Goal: Register for event/course

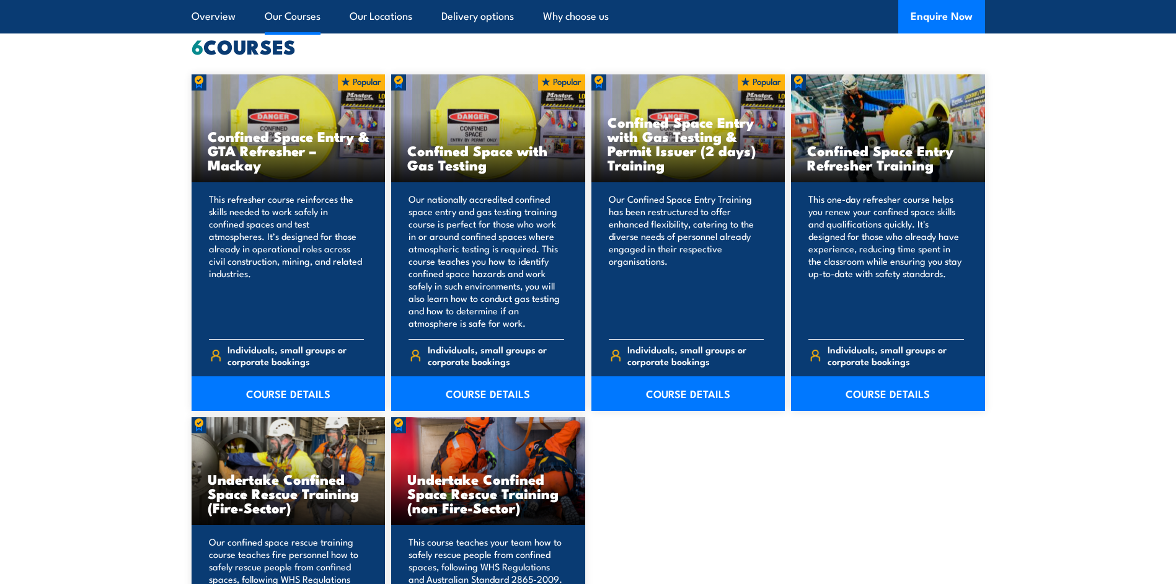
scroll to position [1116, 0]
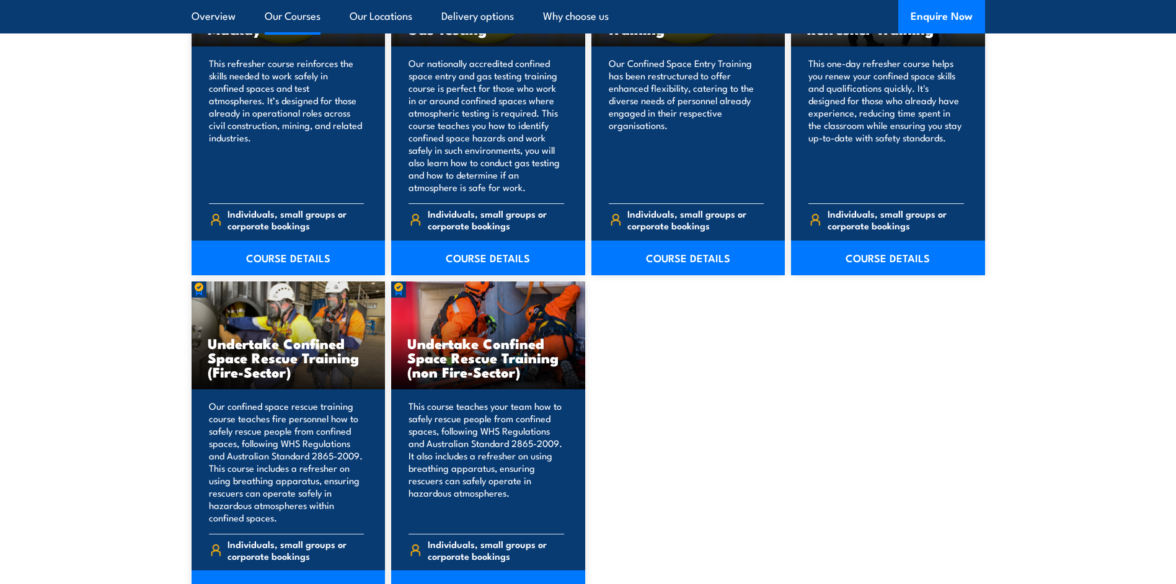
click at [289, 17] on link "Our Courses" at bounding box center [293, 16] width 56 height 33
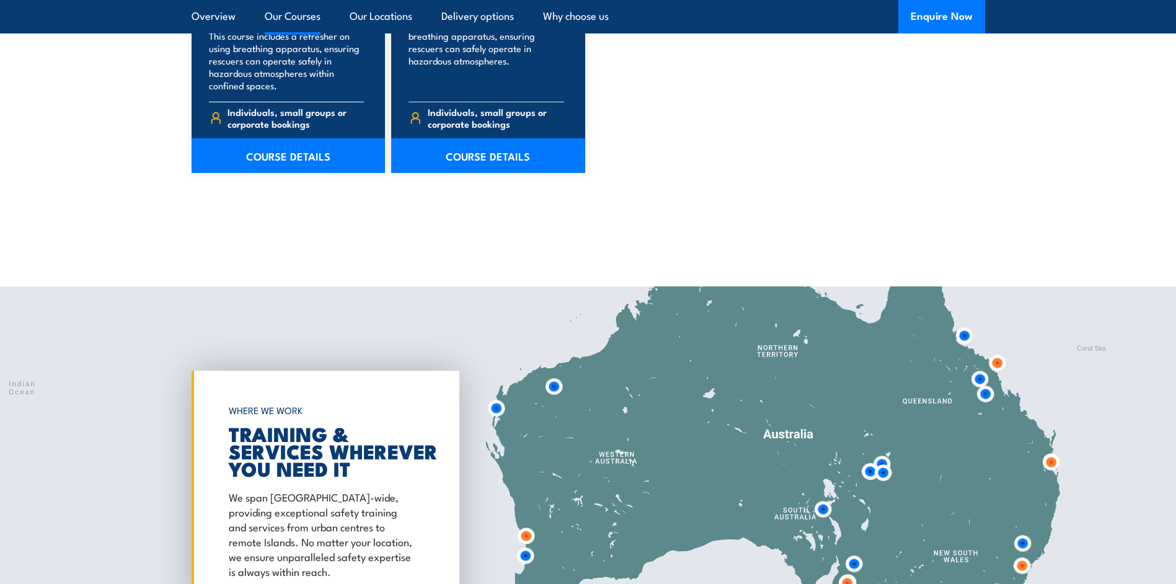
scroll to position [1840, 0]
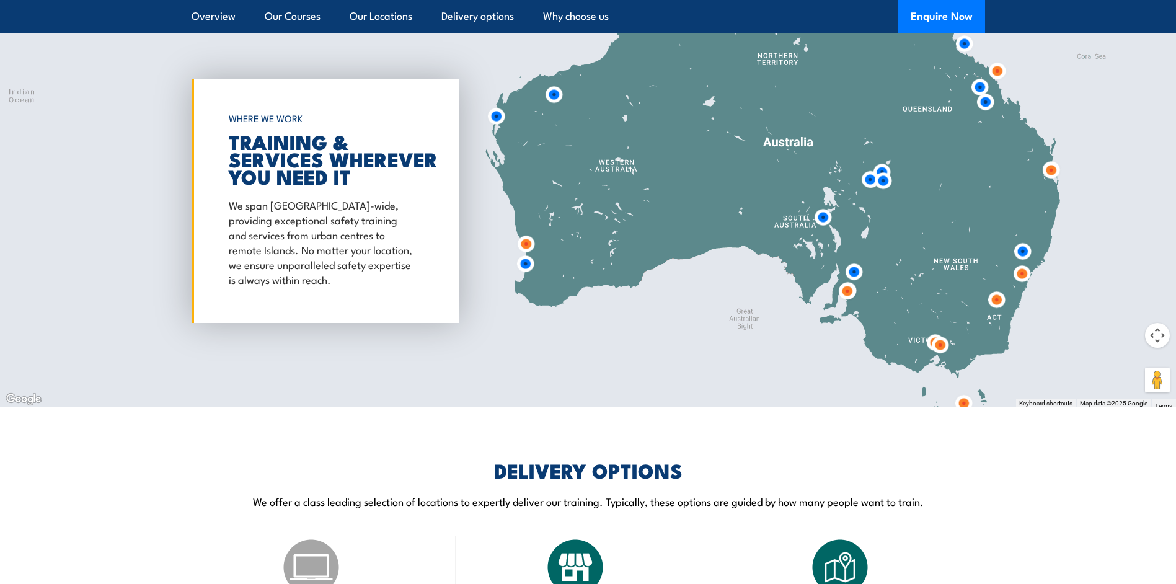
click at [843, 294] on img at bounding box center [847, 291] width 23 height 23
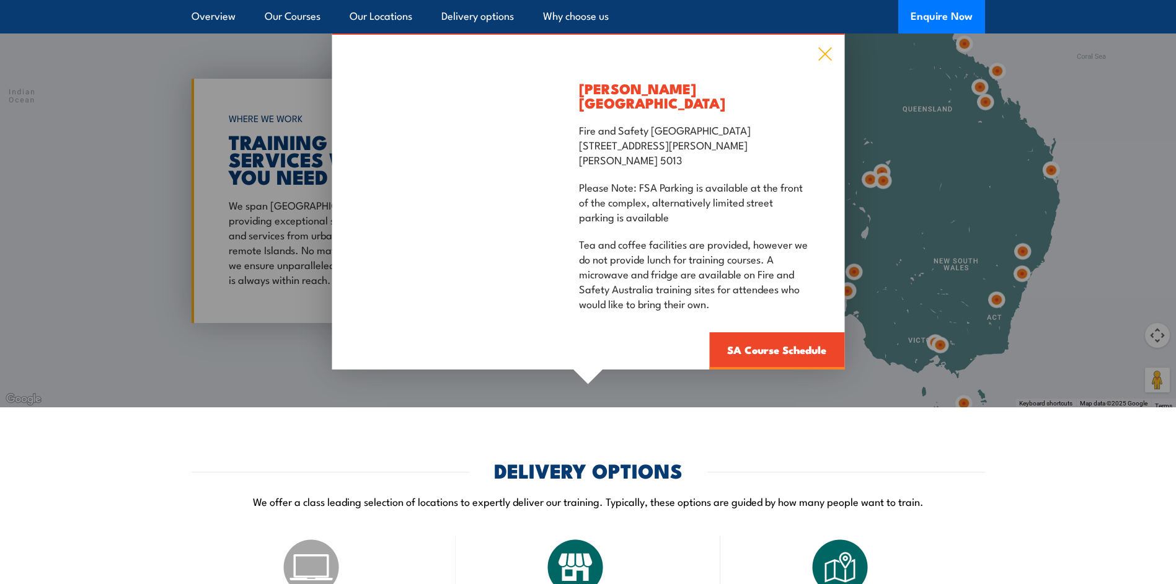
click at [826, 61] on icon at bounding box center [824, 54] width 13 height 13
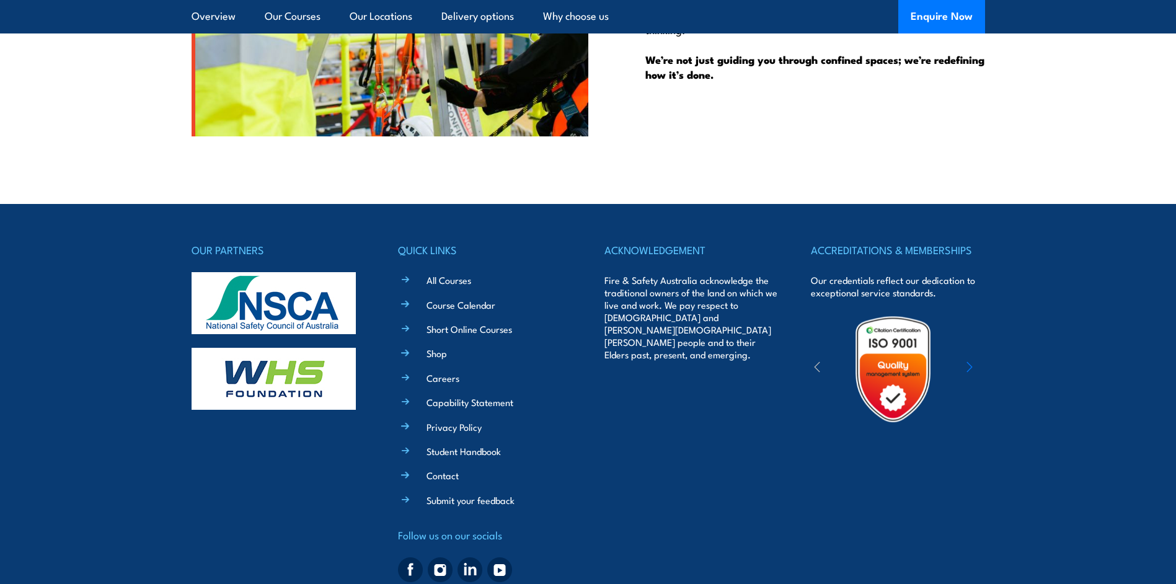
scroll to position [3235, 0]
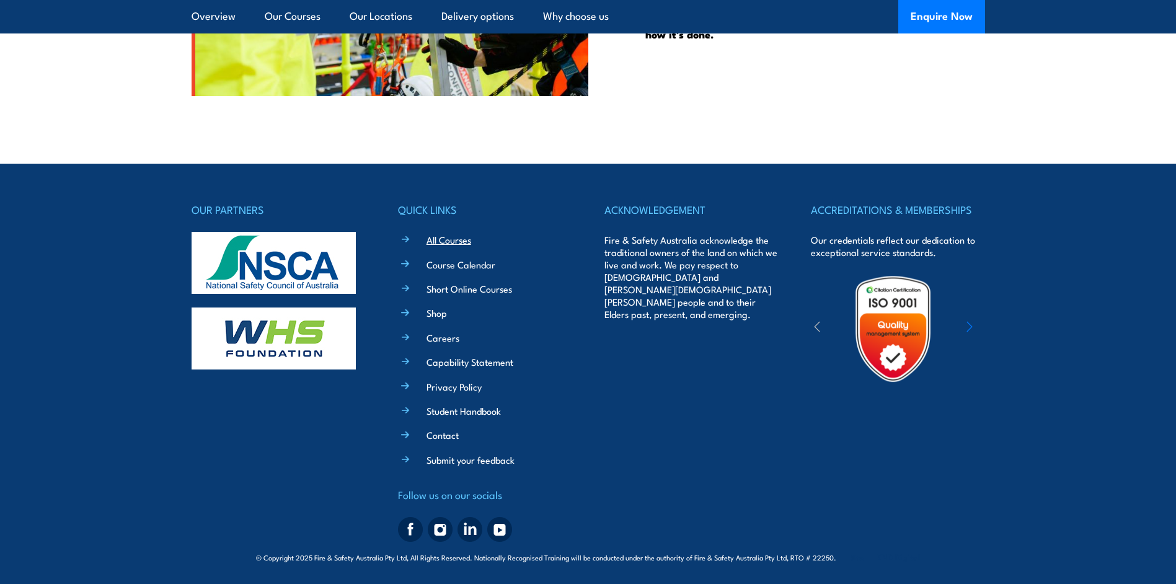
click at [454, 238] on link "All Courses" at bounding box center [448, 239] width 45 height 13
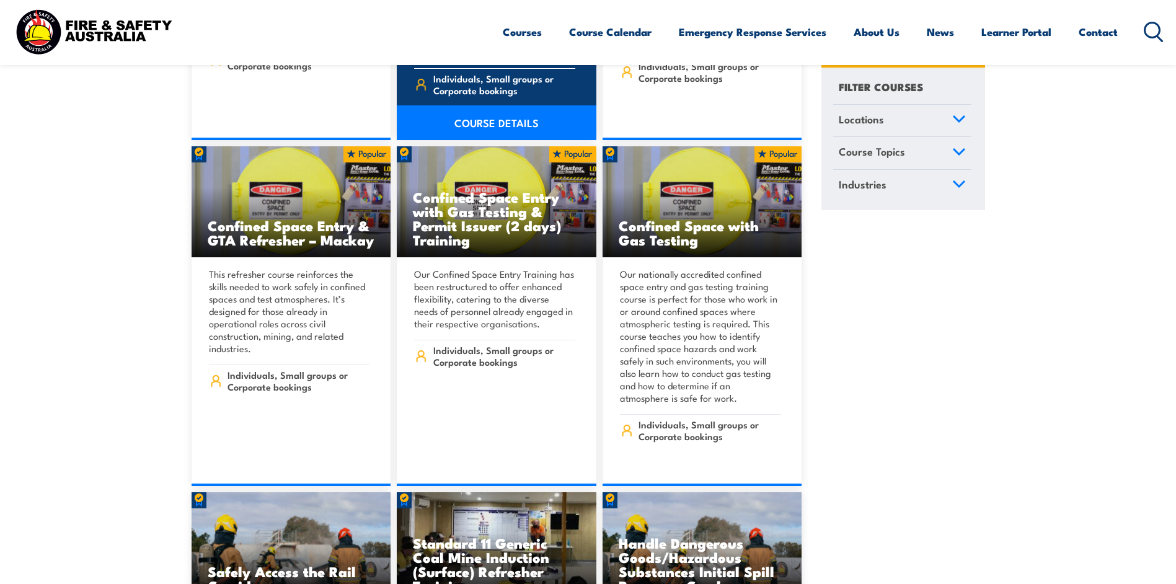
scroll to position [2169, 0]
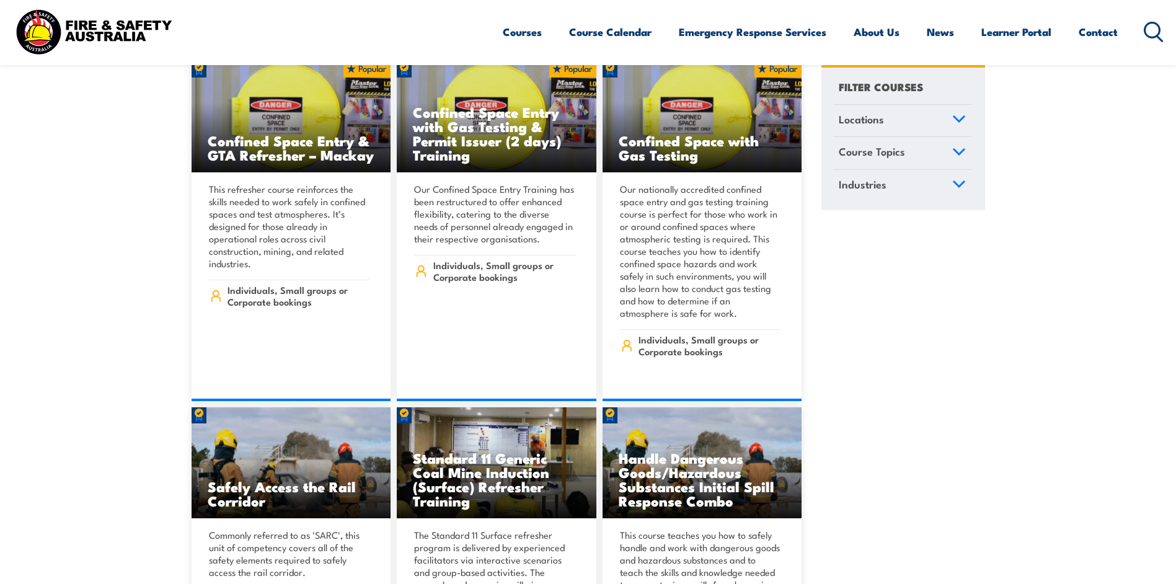
click at [1147, 24] on circle at bounding box center [1152, 29] width 15 height 15
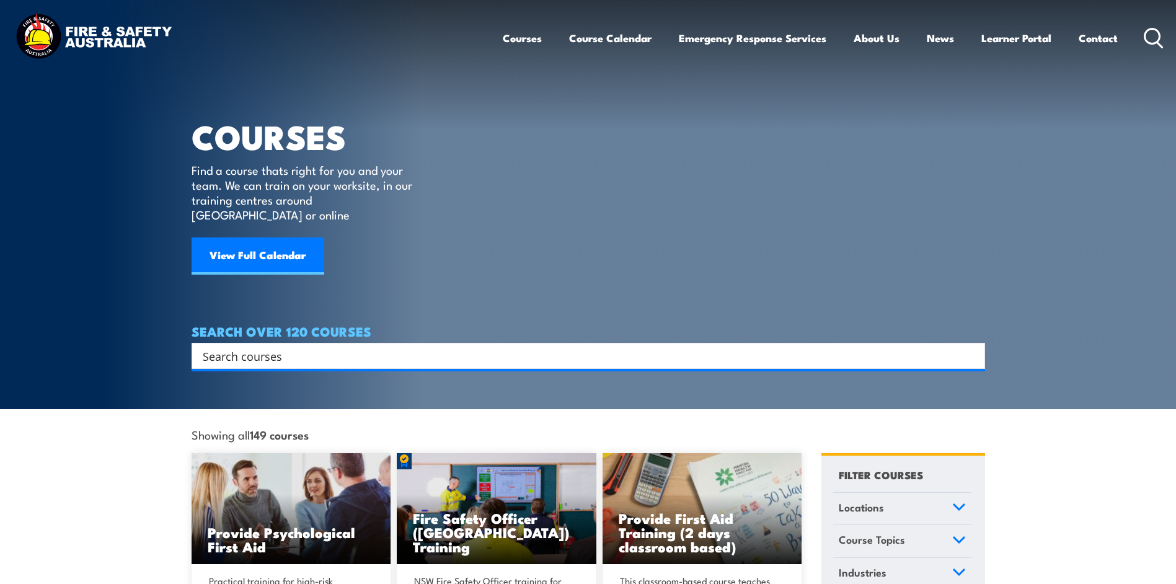
click at [347, 346] on input "Search input" at bounding box center [580, 355] width 755 height 19
type input "fire warden"
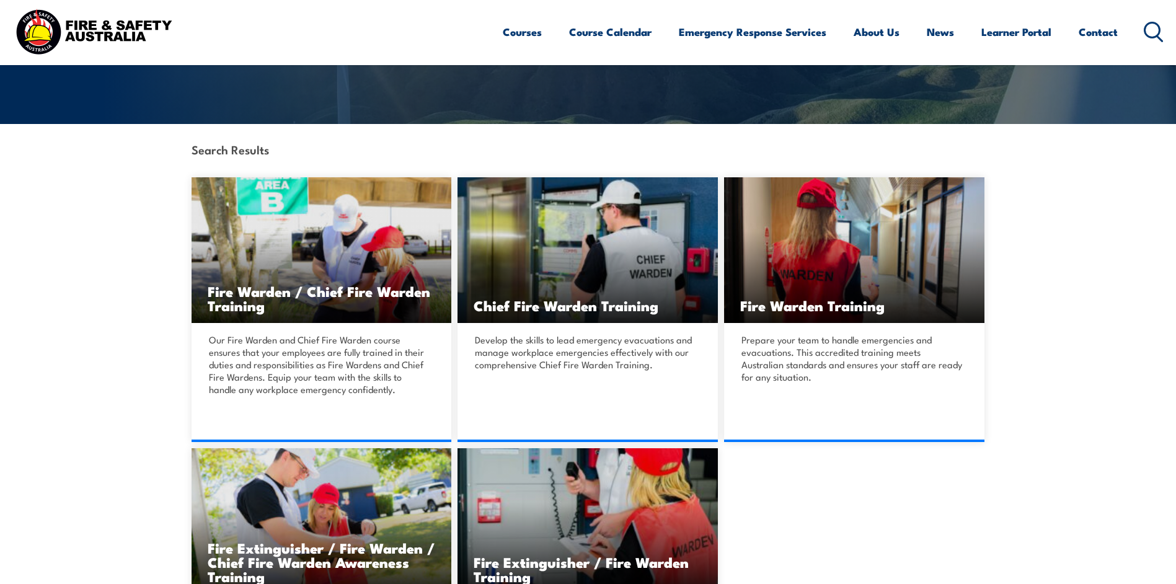
scroll to position [248, 0]
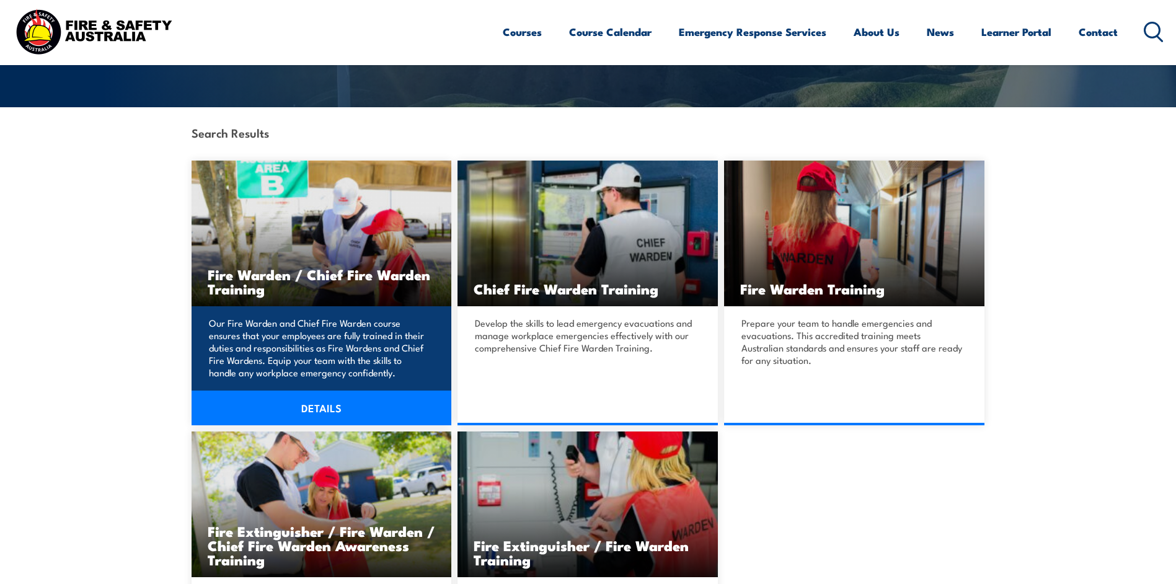
click at [309, 406] on link "DETAILS" at bounding box center [322, 407] width 260 height 35
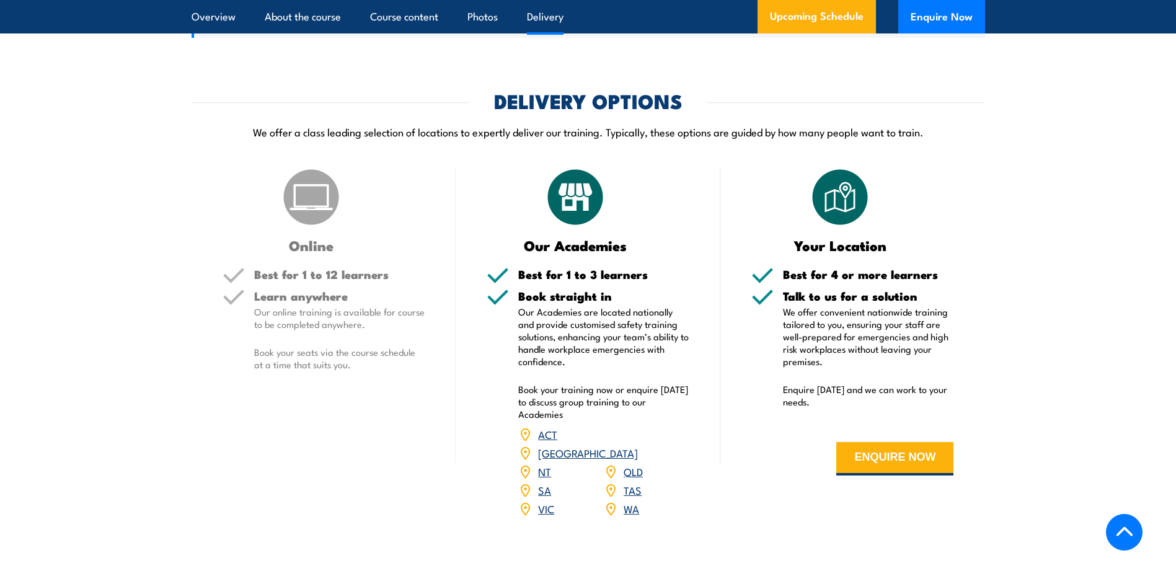
scroll to position [1116, 0]
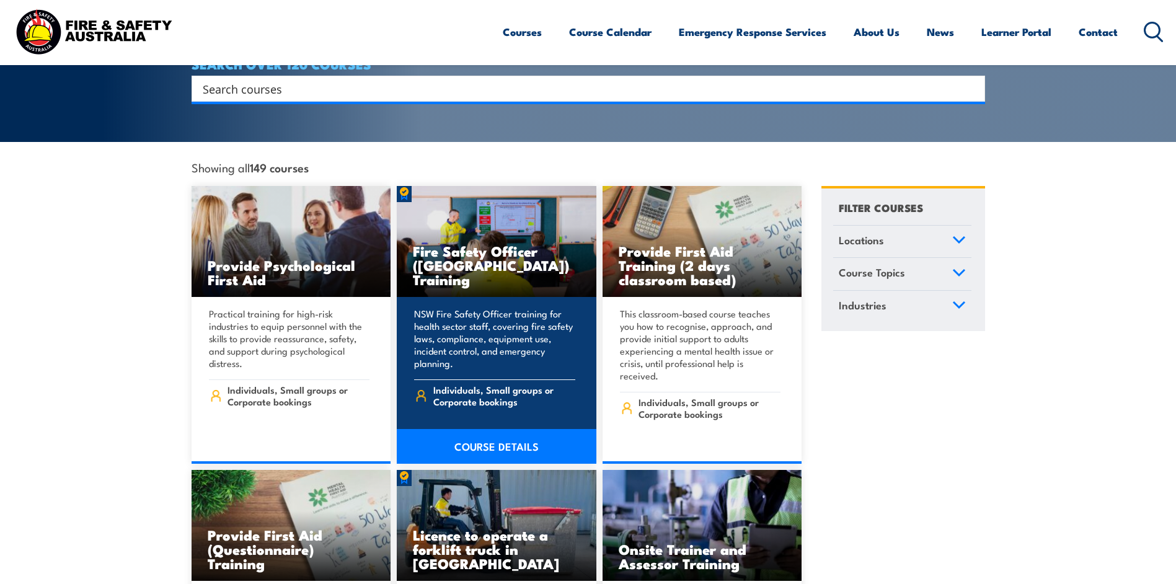
scroll to position [124, 0]
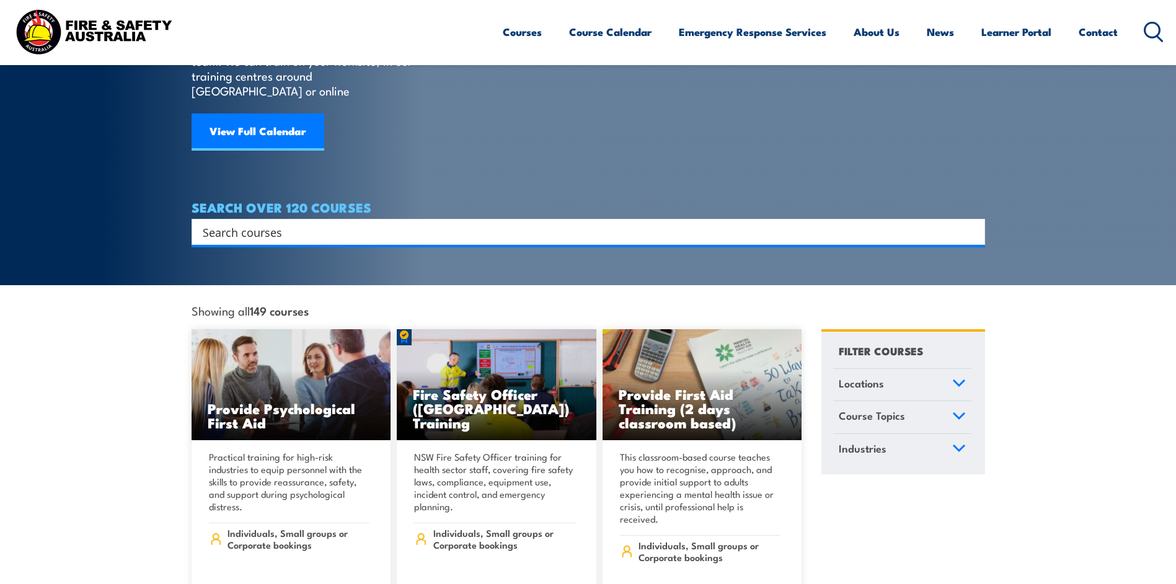
click at [395, 223] on input "Search input" at bounding box center [580, 232] width 755 height 19
type input "fire warden"
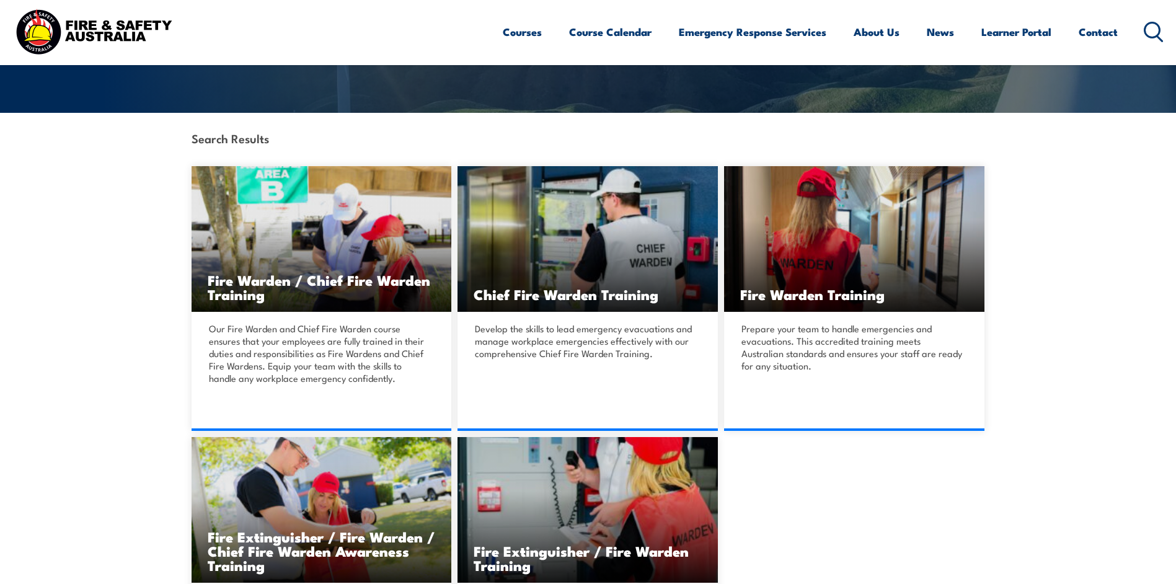
scroll to position [248, 0]
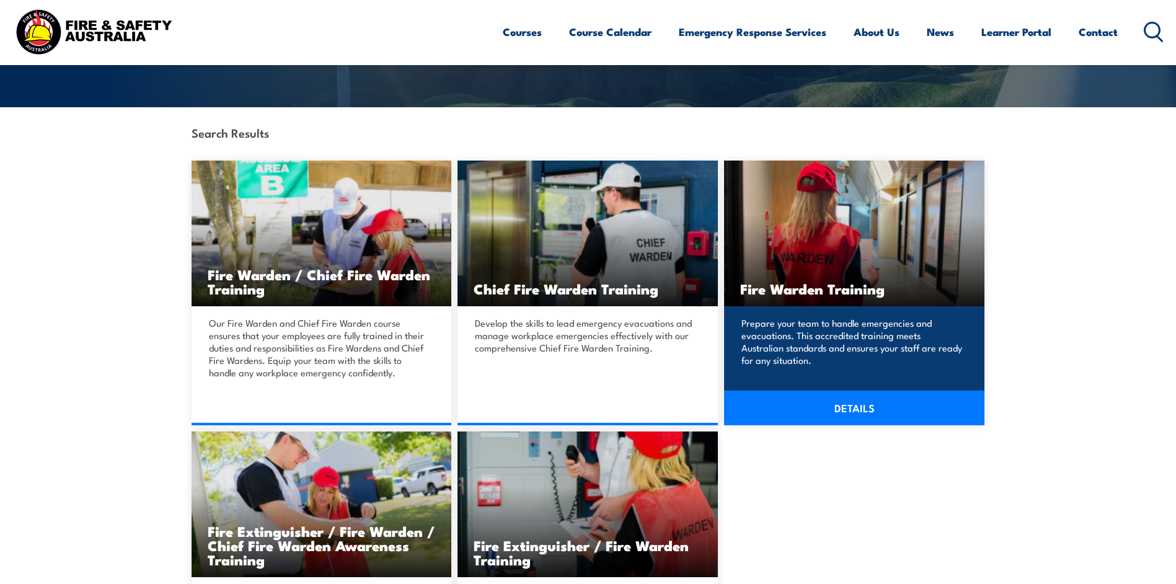
click at [821, 294] on h3 "Fire Warden Training" at bounding box center [854, 288] width 228 height 14
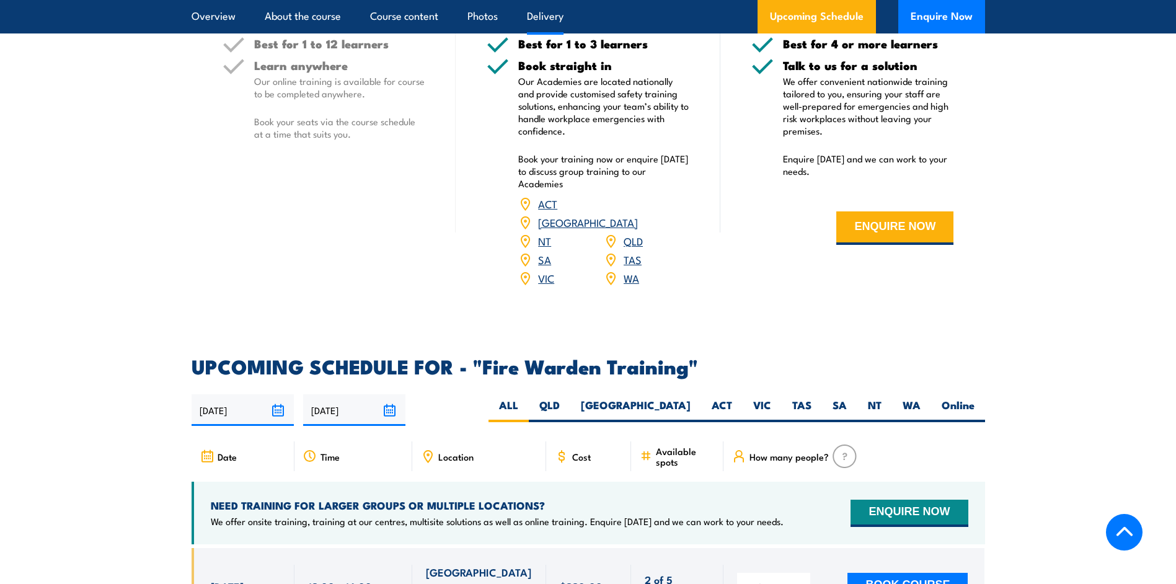
scroll to position [1921, 0]
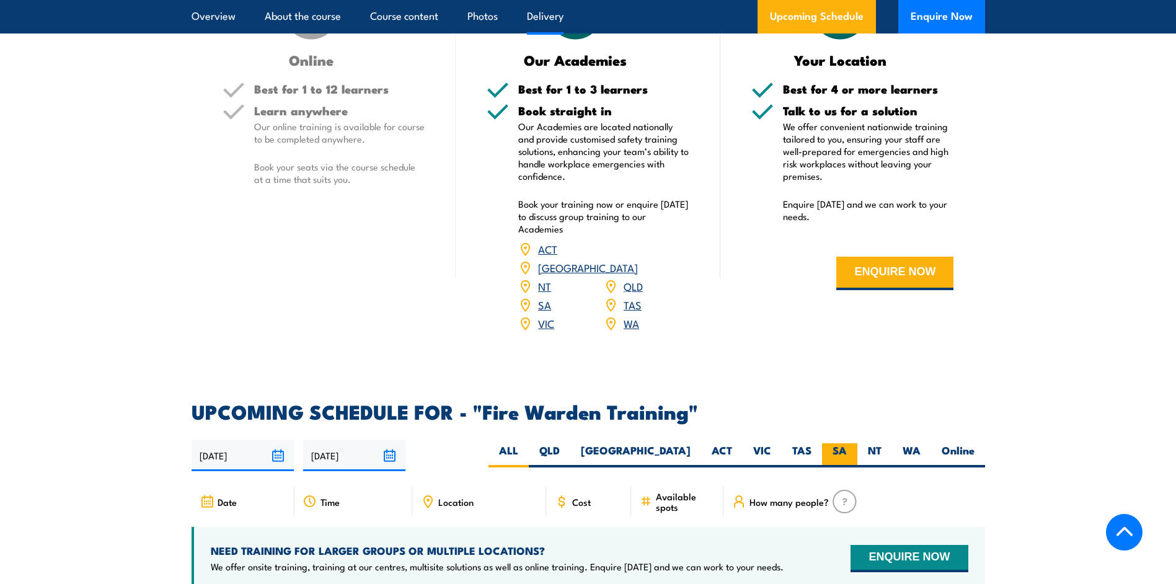
drag, startPoint x: 845, startPoint y: 428, endPoint x: 836, endPoint y: 428, distance: 8.7
click at [845, 443] on label "SA" at bounding box center [839, 455] width 35 height 24
click at [847, 443] on input "SA" at bounding box center [851, 447] width 8 height 8
radio input "true"
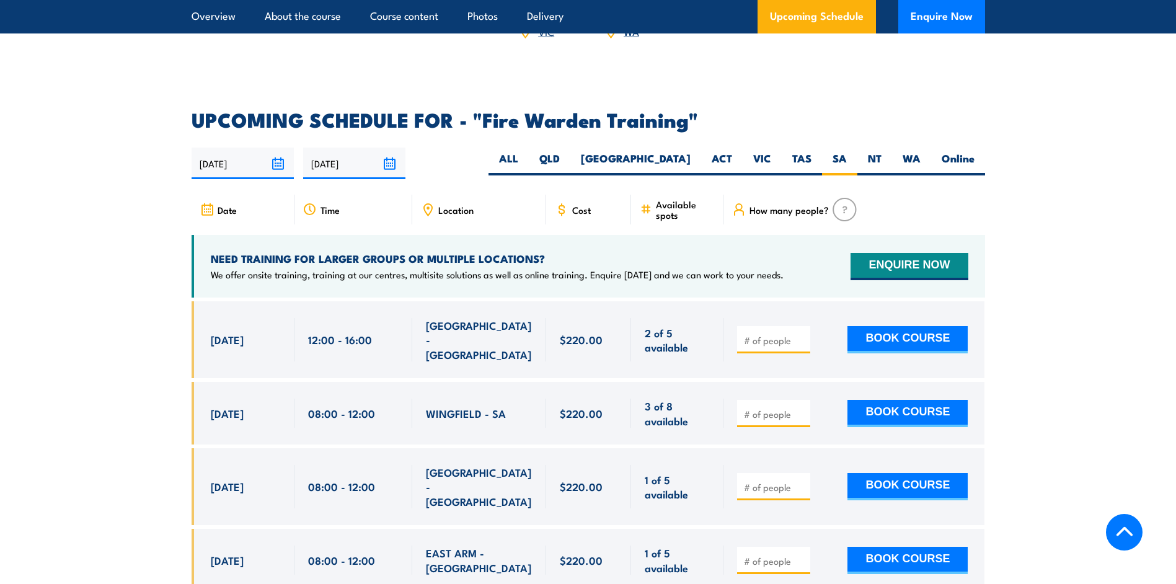
scroll to position [2541, 0]
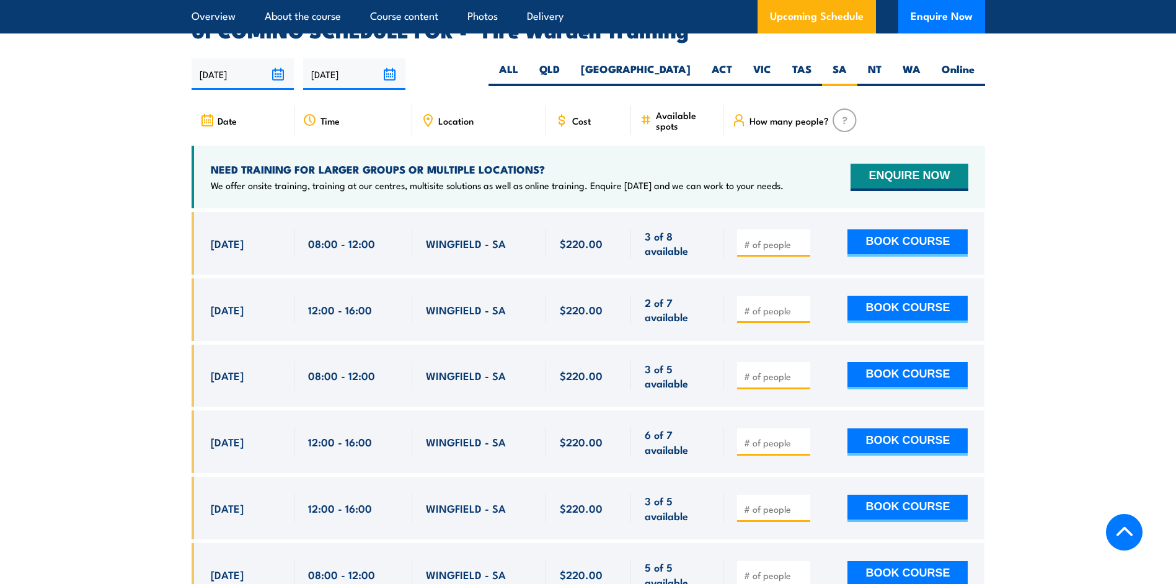
scroll to position [2305, 0]
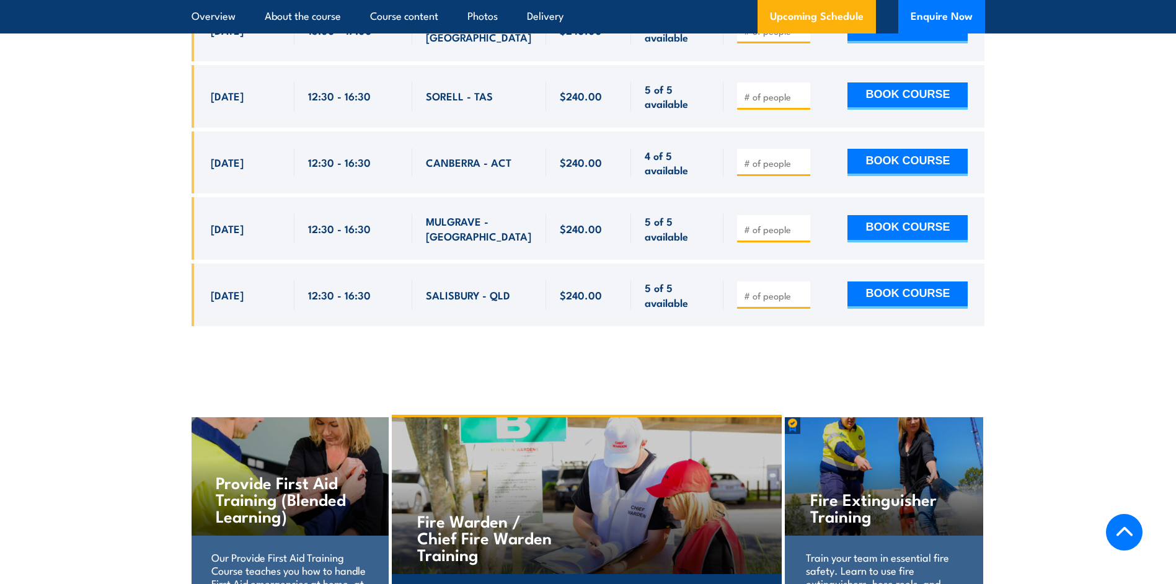
scroll to position [5268, 0]
